Goal: Transaction & Acquisition: Purchase product/service

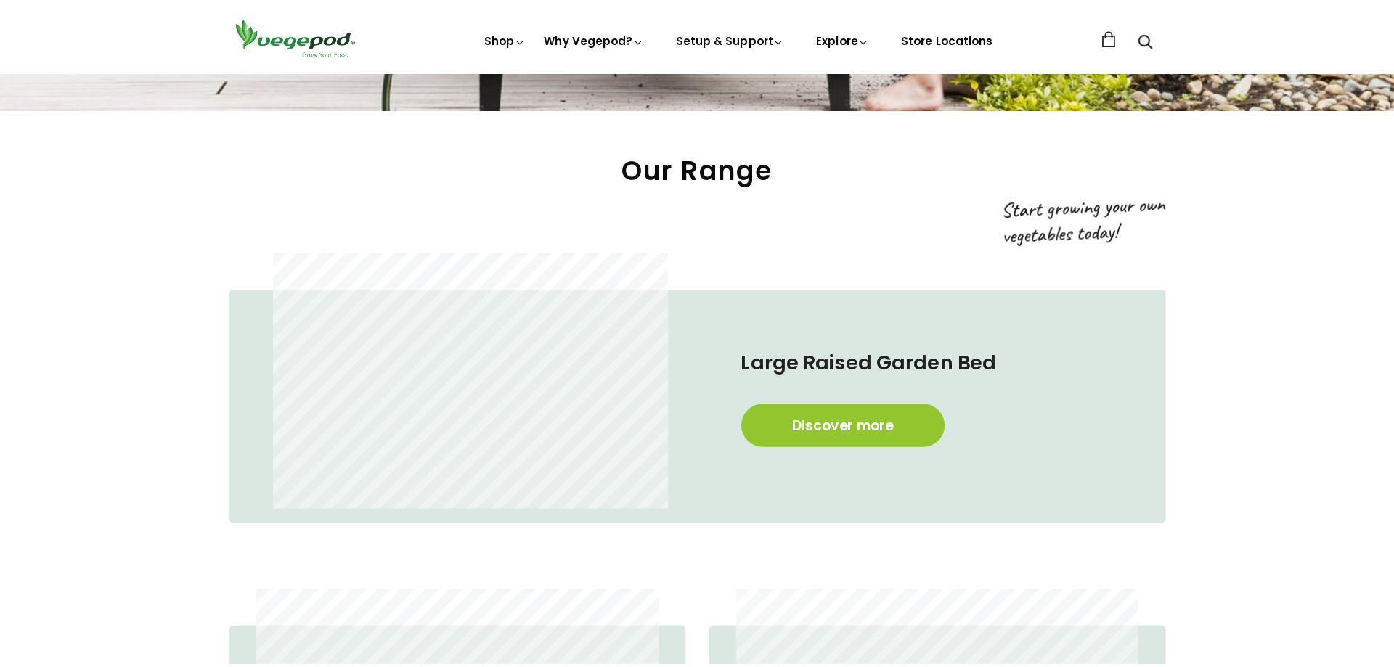
scroll to position [871, 0]
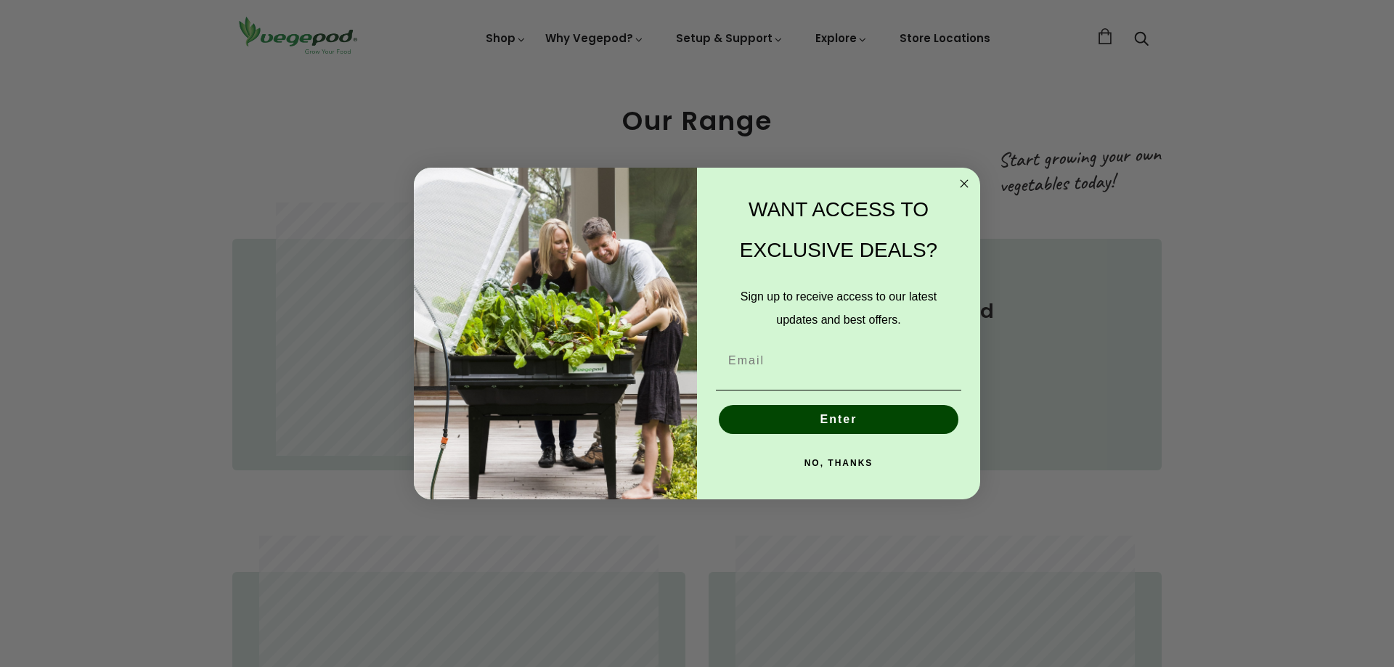
click at [963, 181] on circle "Close dialog" at bounding box center [964, 184] width 17 height 17
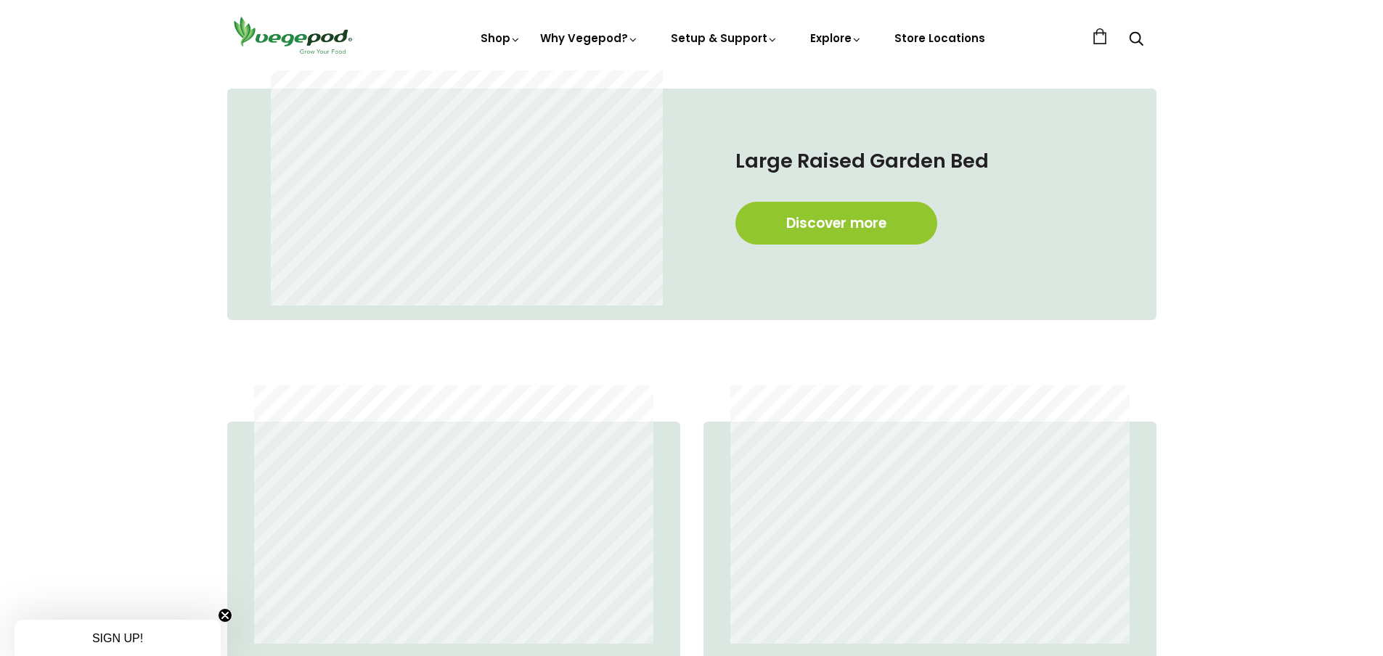
scroll to position [1016, 0]
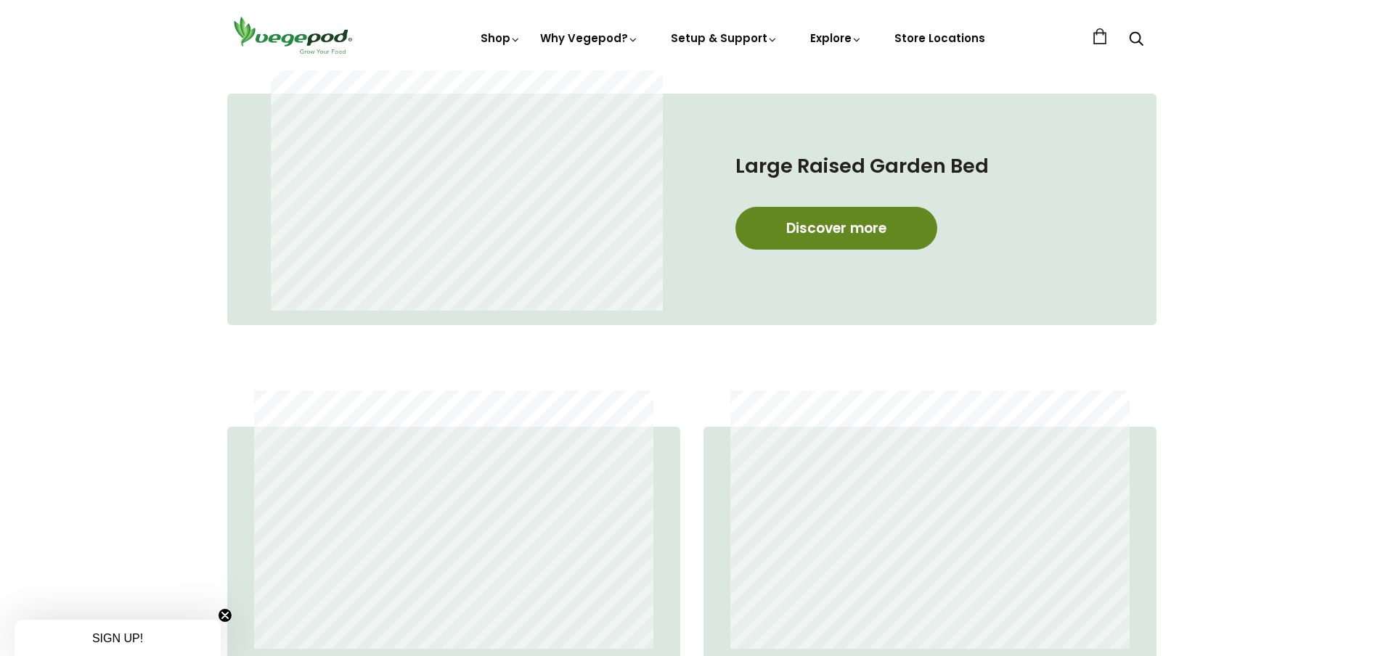
click at [822, 228] on link "Discover more" at bounding box center [836, 228] width 202 height 43
